Goal: Transaction & Acquisition: Book appointment/travel/reservation

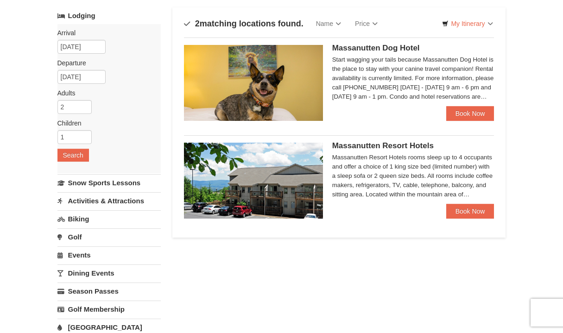
scroll to position [56, 0]
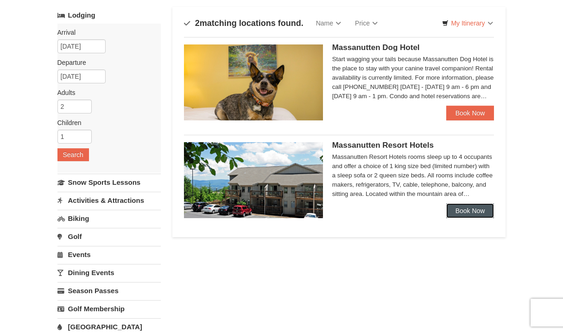
click at [456, 210] on link "Book Now" at bounding box center [470, 211] width 48 height 15
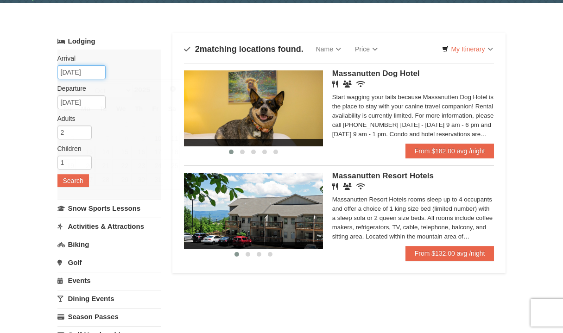
click at [70, 71] on input "10/19/2025" at bounding box center [81, 72] width 48 height 14
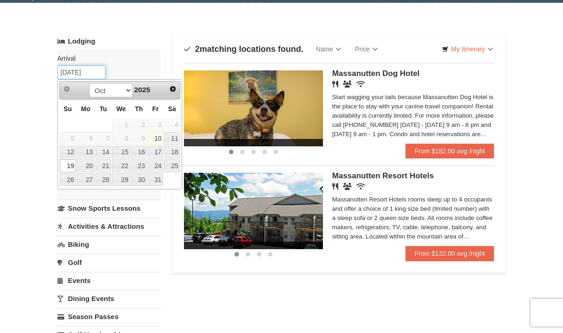
click at [120, 88] on select "Oct Nov Dec" at bounding box center [110, 90] width 43 height 14
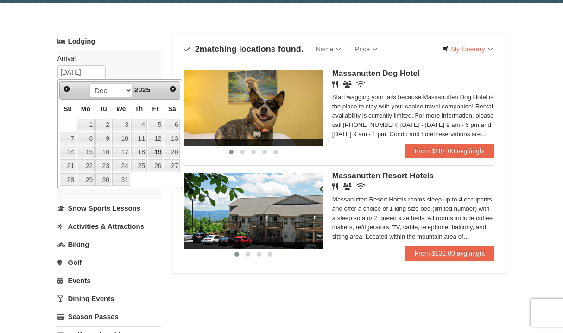
click at [158, 151] on link "19" at bounding box center [156, 152] width 16 height 13
type input "[DATE]"
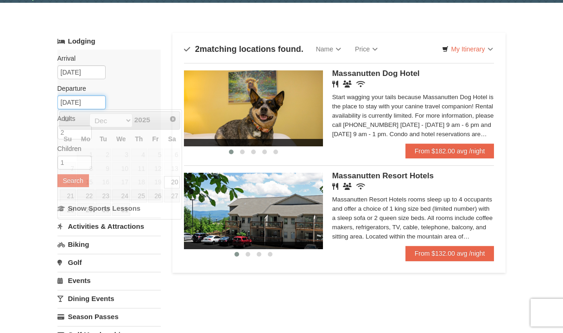
click at [82, 101] on input "[DATE]" at bounding box center [81, 102] width 48 height 14
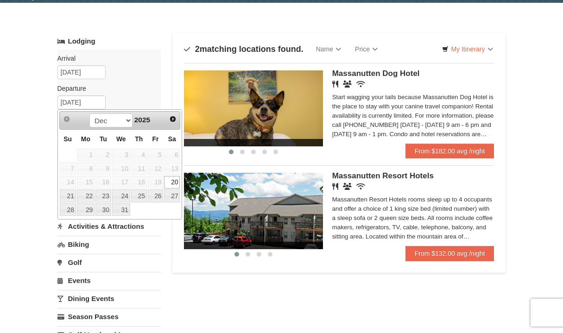
click at [173, 180] on link "20" at bounding box center [172, 182] width 16 height 13
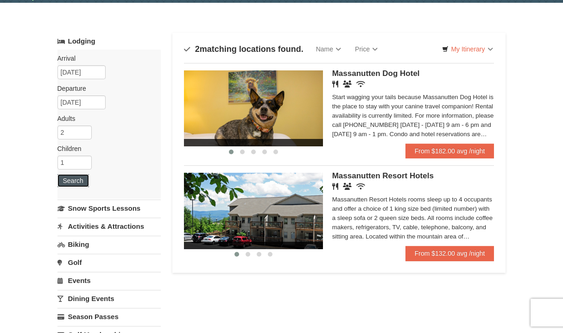
click at [75, 177] on button "Search" at bounding box center [73, 180] width 32 height 13
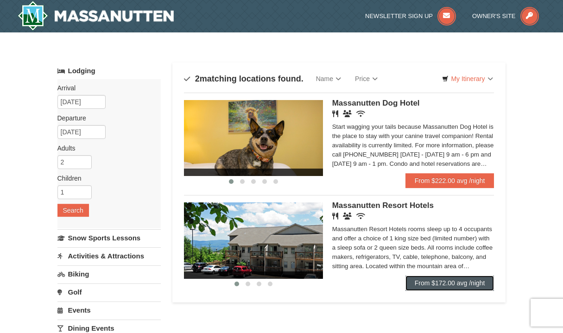
click at [424, 283] on link "From $172.00 avg /night" at bounding box center [450, 283] width 89 height 15
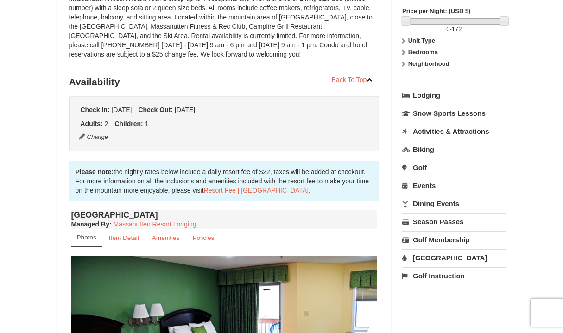
scroll to position [307, 0]
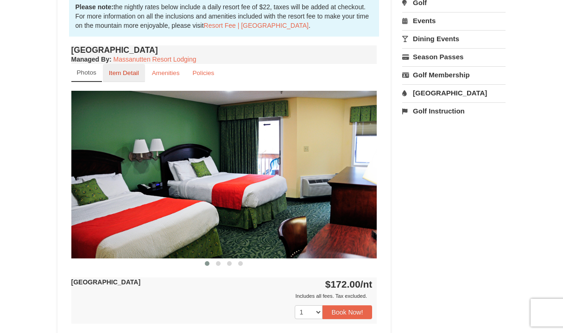
click at [141, 73] on link "Item Detail" at bounding box center [124, 73] width 42 height 18
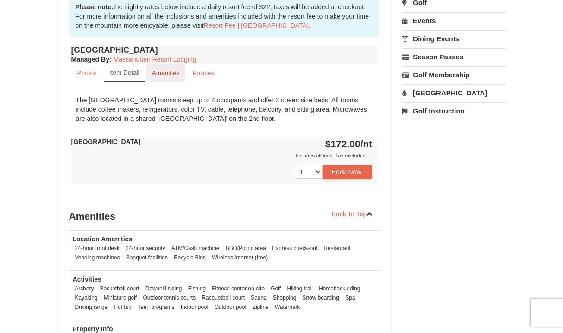
click at [173, 72] on small "Amenities" at bounding box center [166, 73] width 28 height 7
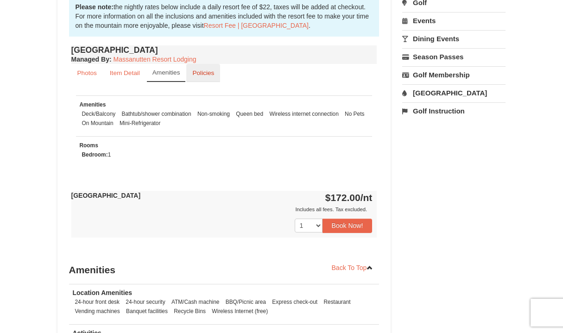
click at [196, 73] on small "Policies" at bounding box center [203, 73] width 22 height 7
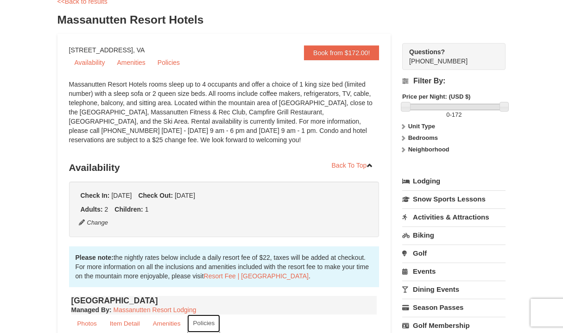
scroll to position [0, 0]
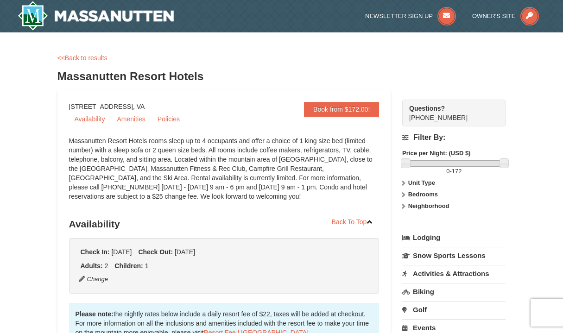
click at [418, 193] on strong "Bedrooms" at bounding box center [423, 194] width 30 height 7
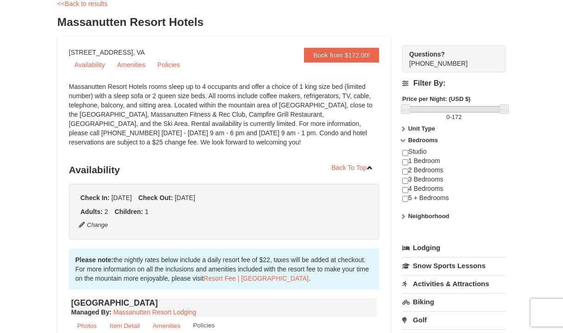
scroll to position [58, 0]
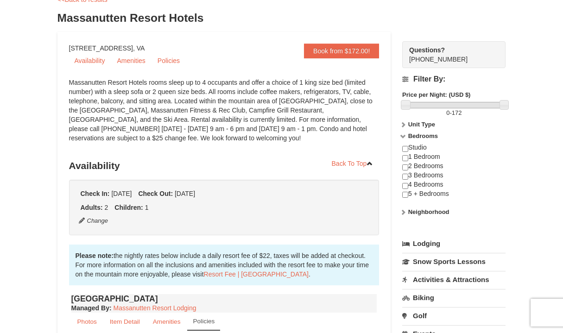
click at [433, 283] on link "Activities & Attractions" at bounding box center [453, 279] width 103 height 17
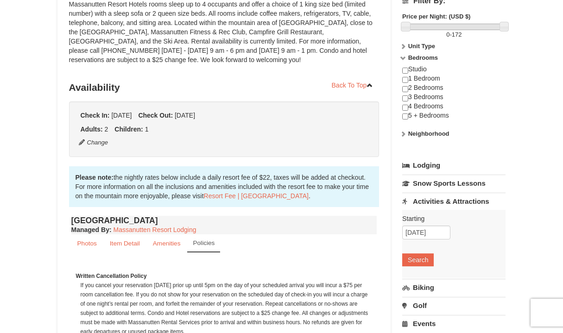
scroll to position [137, 0]
